Goal: Task Accomplishment & Management: Manage account settings

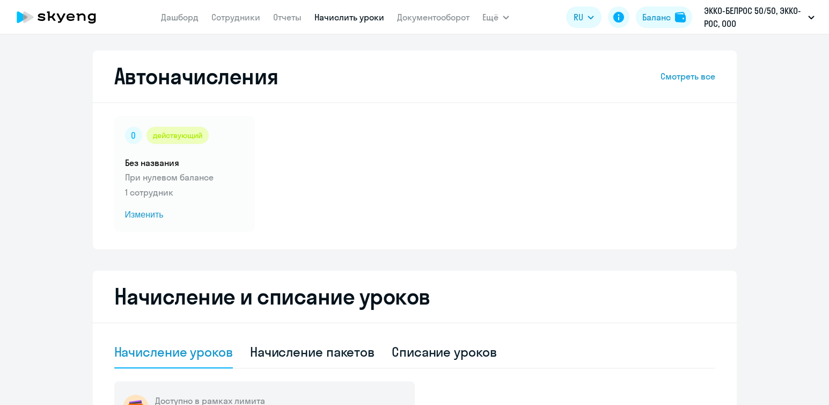
select select "10"
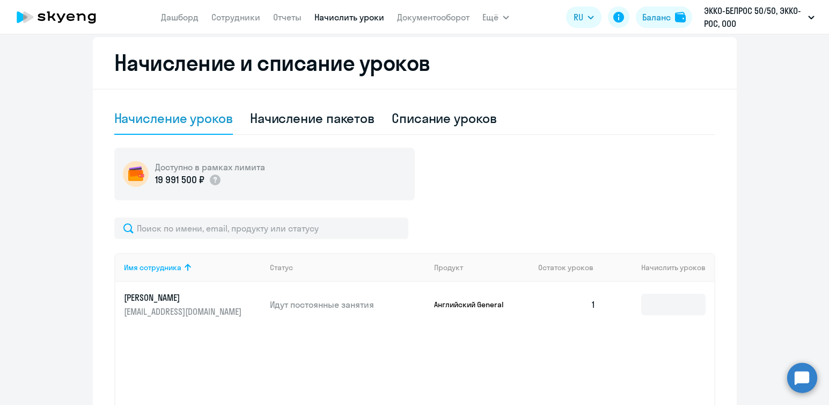
scroll to position [268, 0]
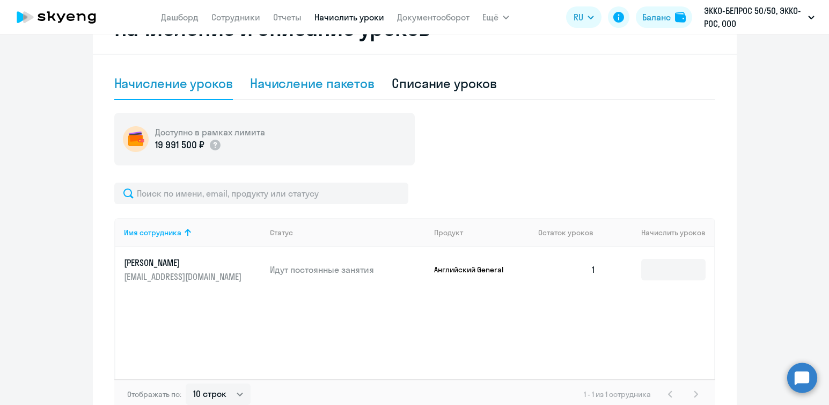
click at [315, 84] on div "Начисление пакетов" at bounding box center [312, 83] width 125 height 17
select select "10"
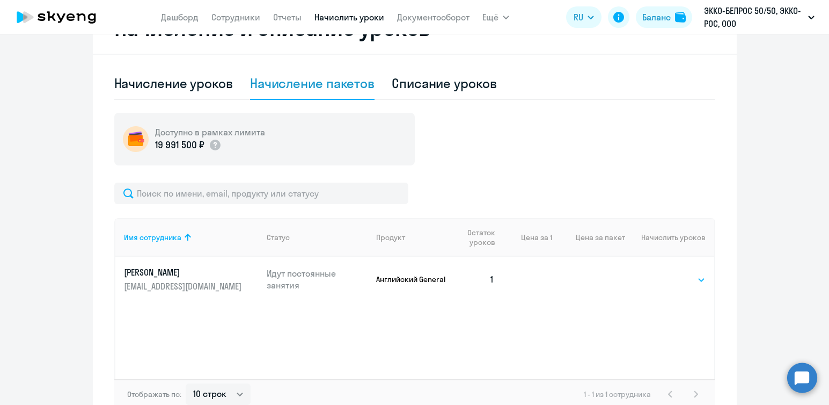
click at [682, 280] on select "Выбрать 4 8 16 32 64" at bounding box center [684, 279] width 44 height 13
click at [466, 85] on div "Списание уроков" at bounding box center [444, 83] width 105 height 17
select select "10"
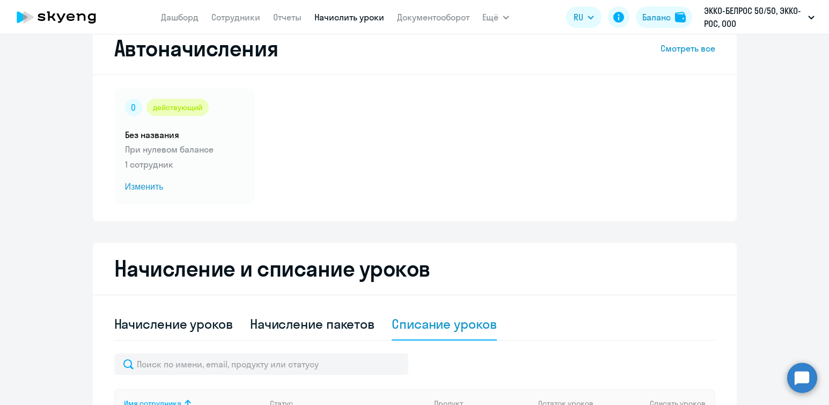
scroll to position [0, 0]
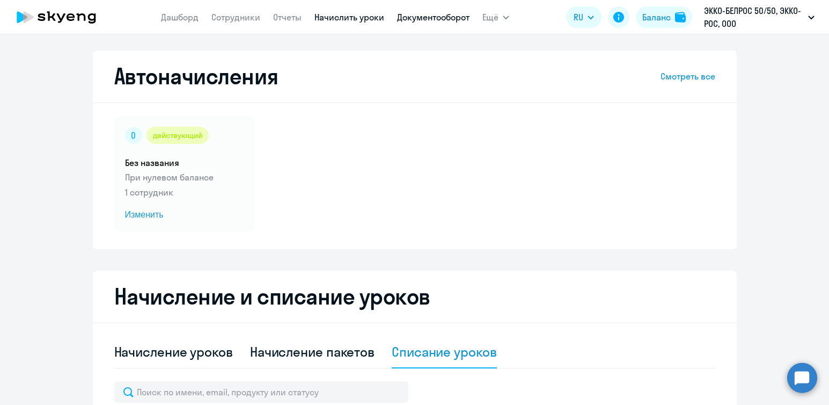
click at [455, 19] on link "Документооборот" at bounding box center [433, 17] width 72 height 11
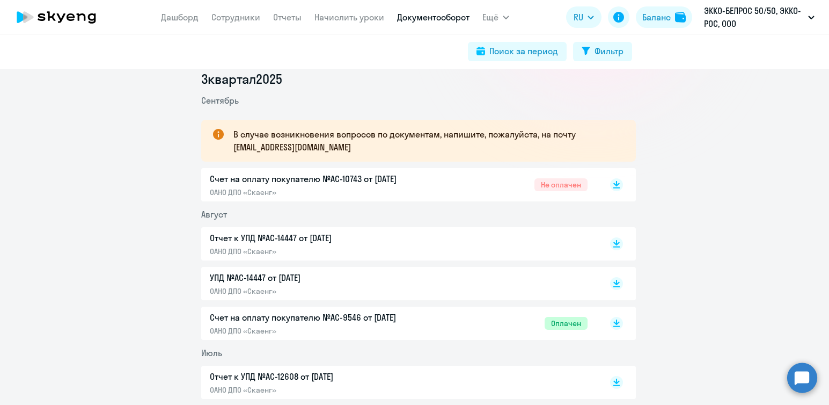
scroll to position [161, 0]
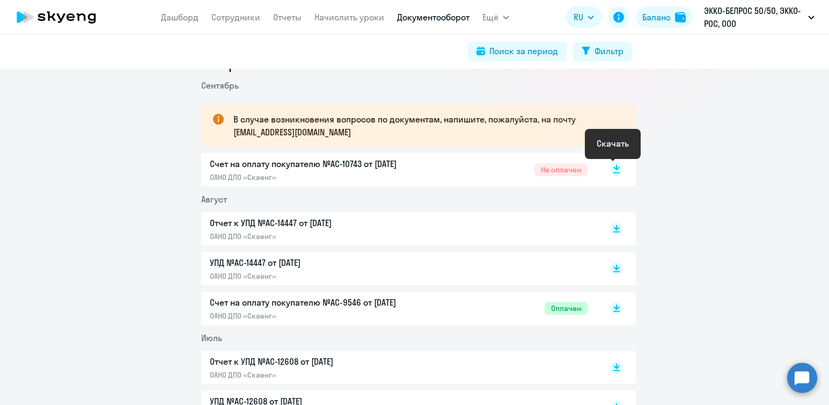
click at [610, 169] on rect at bounding box center [616, 169] width 13 height 13
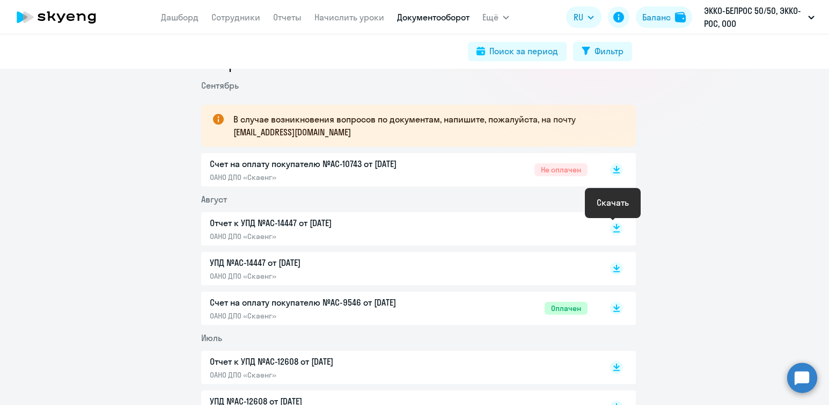
click at [612, 232] on rect at bounding box center [616, 228] width 13 height 13
click at [611, 268] on rect at bounding box center [616, 268] width 13 height 13
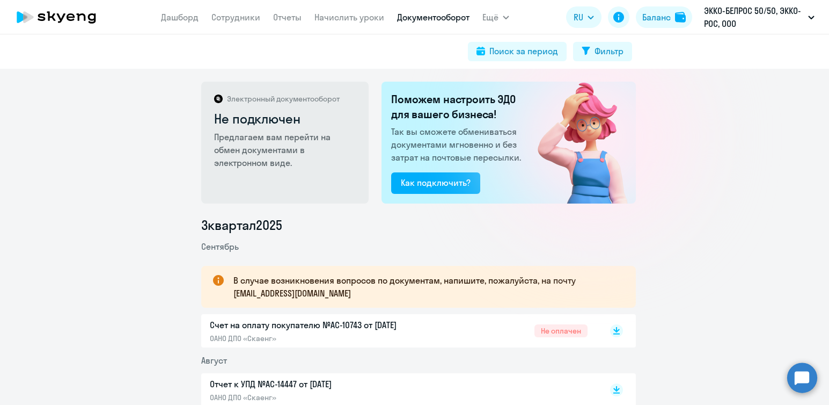
click at [228, 14] on link "Сотрудники" at bounding box center [235, 17] width 49 height 11
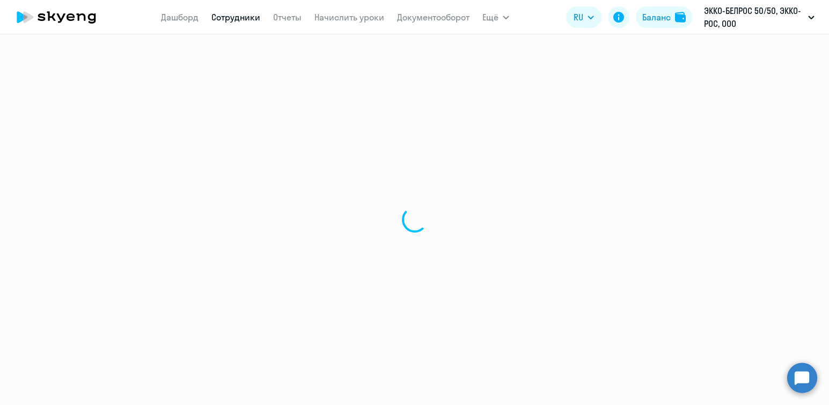
select select "30"
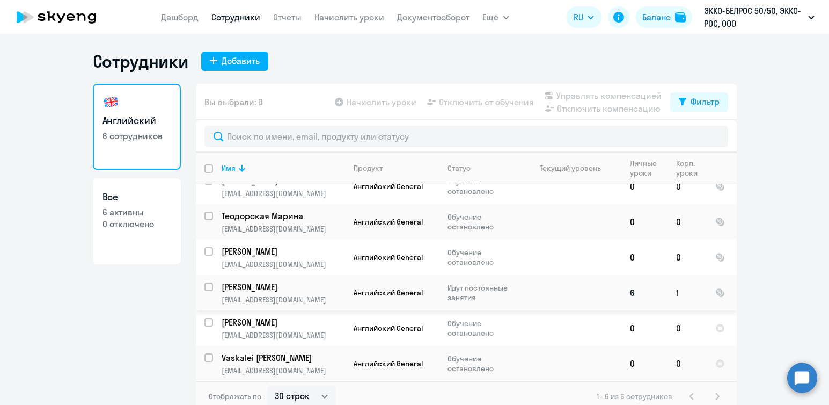
scroll to position [6, 0]
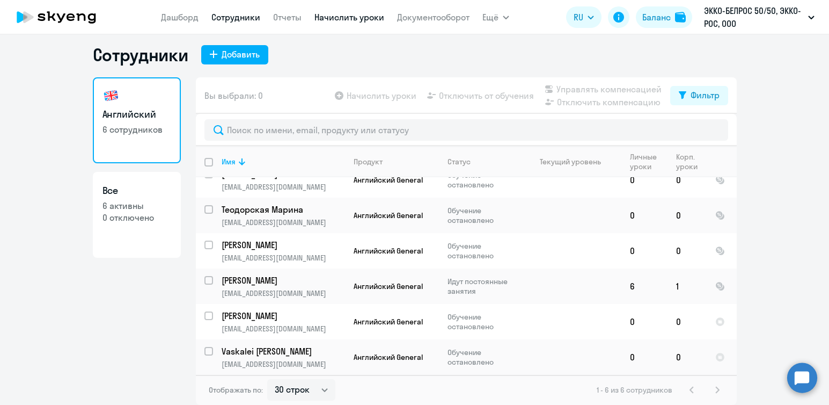
click at [348, 18] on link "Начислить уроки" at bounding box center [350, 17] width 70 height 11
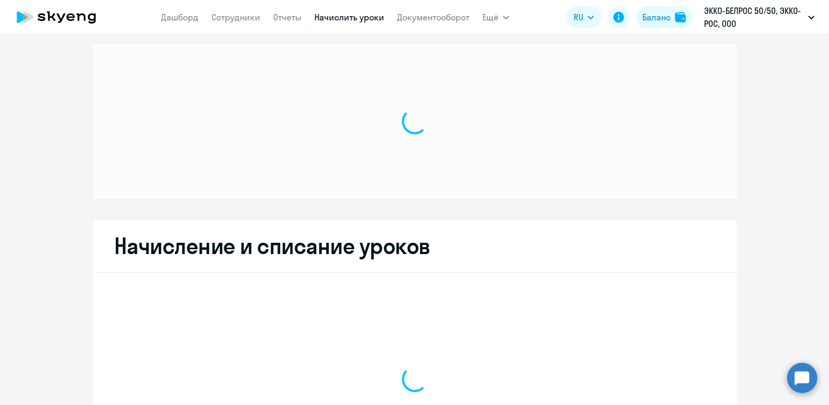
select select "10"
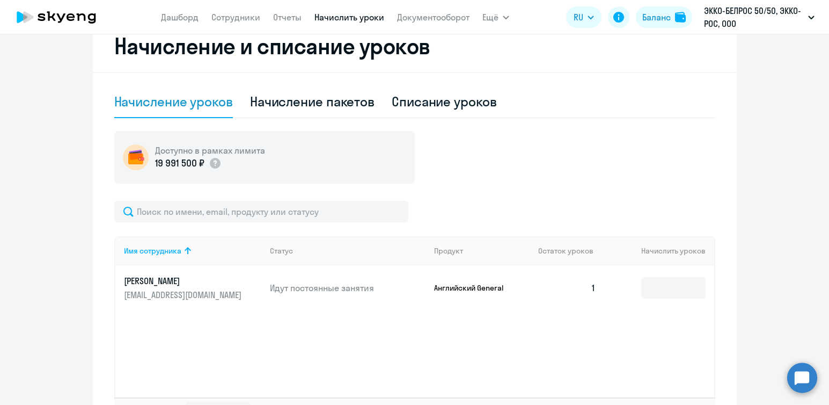
scroll to position [275, 0]
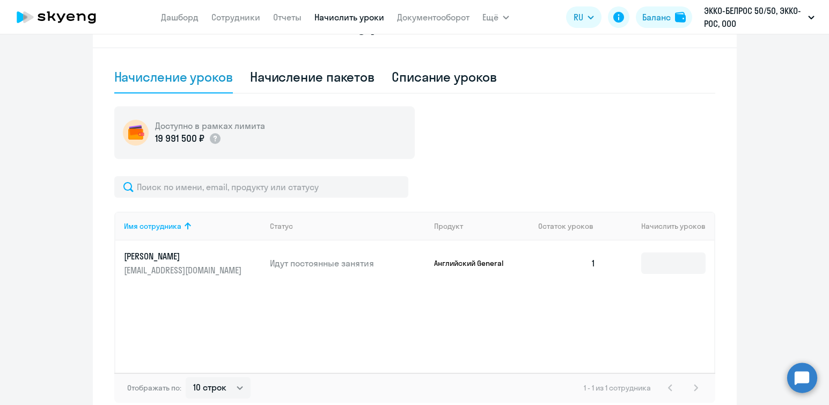
click at [588, 263] on td "1" at bounding box center [567, 262] width 75 height 45
click at [593, 263] on td "1" at bounding box center [567, 262] width 75 height 45
click at [660, 263] on input at bounding box center [673, 262] width 64 height 21
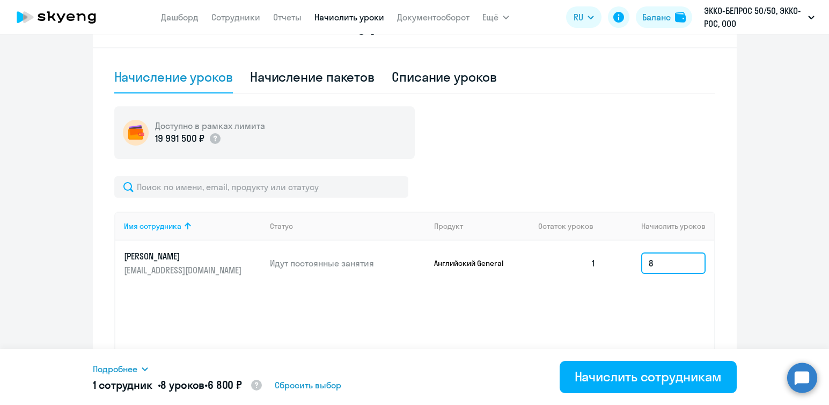
type input "8"
